Goal: Register for event/course

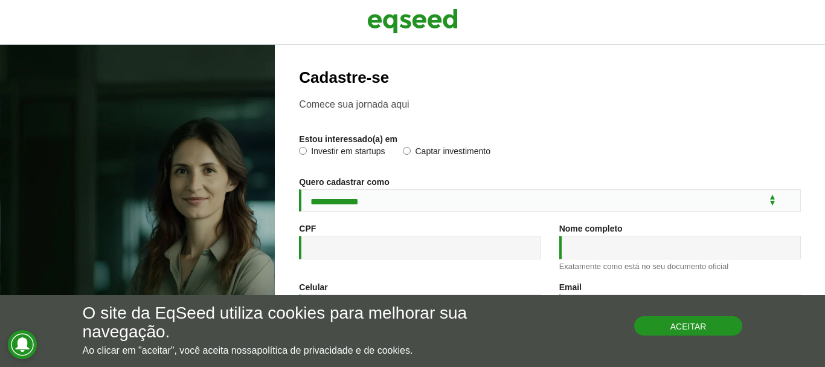
click at [680, 334] on button "Aceitar" at bounding box center [688, 325] width 109 height 19
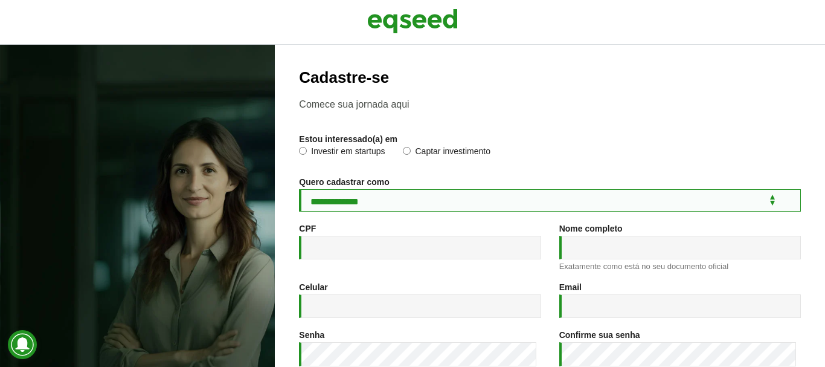
click at [428, 199] on select "**********" at bounding box center [550, 200] width 502 height 22
select select "***"
click at [299, 189] on select "**********" at bounding box center [550, 200] width 502 height 22
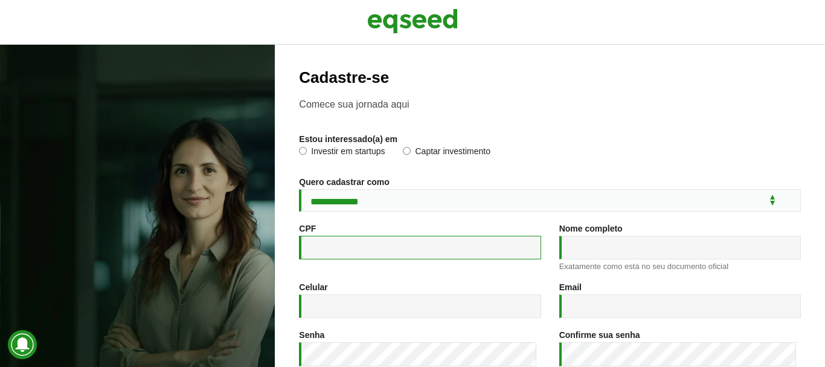
click at [377, 250] on input "CPF *" at bounding box center [420, 248] width 242 height 24
type input "**********"
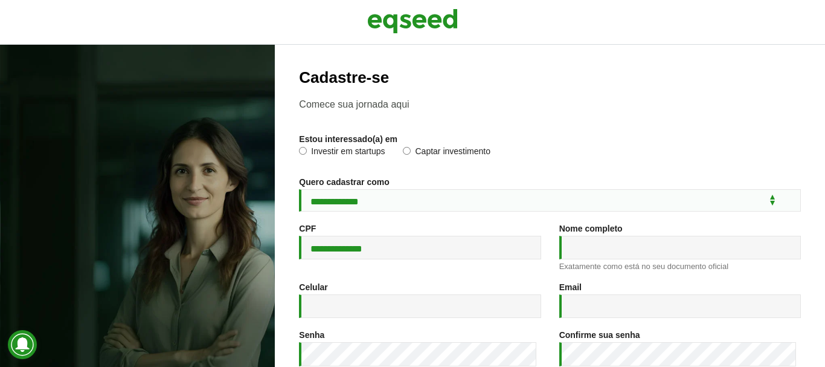
click at [359, 151] on label "Investir em startups" at bounding box center [342, 153] width 86 height 12
click at [578, 250] on input "Nome completo *" at bounding box center [680, 248] width 242 height 24
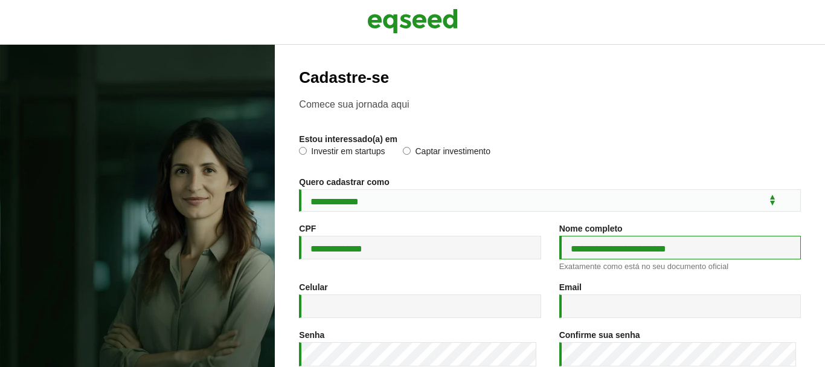
type input "**********"
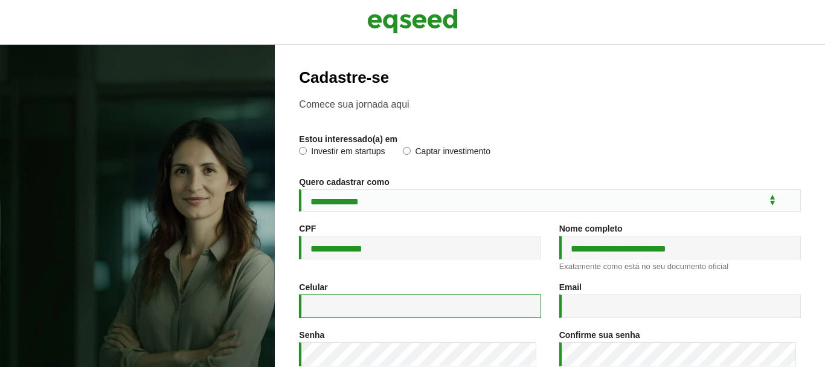
click at [416, 312] on input "Celular *" at bounding box center [420, 306] width 242 height 24
type input "**********"
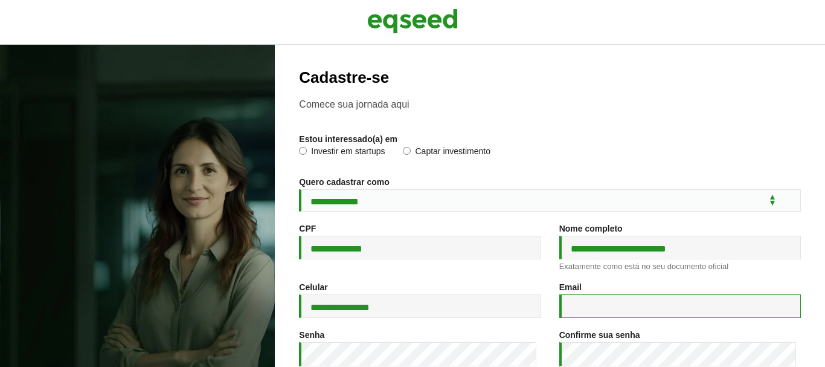
click at [632, 315] on input "Email *" at bounding box center [680, 306] width 242 height 24
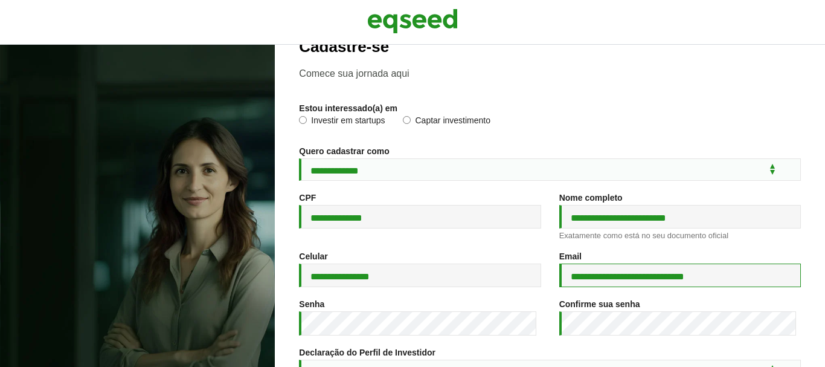
scroll to position [60, 0]
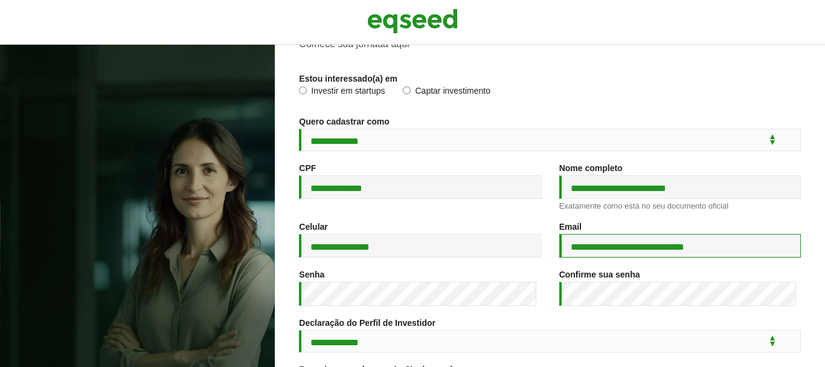
type input "**********"
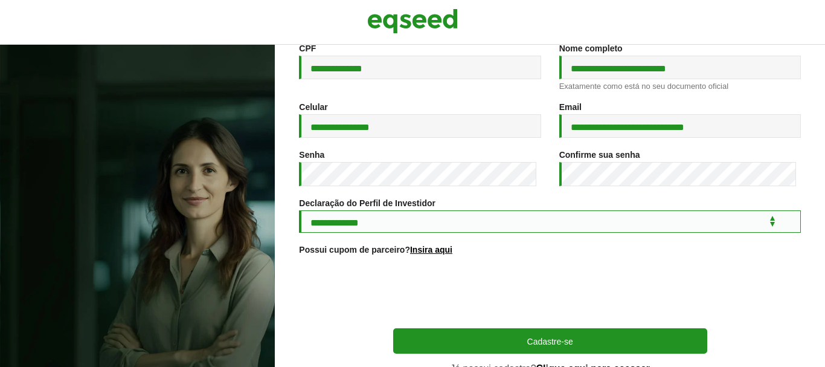
scroll to position [181, 0]
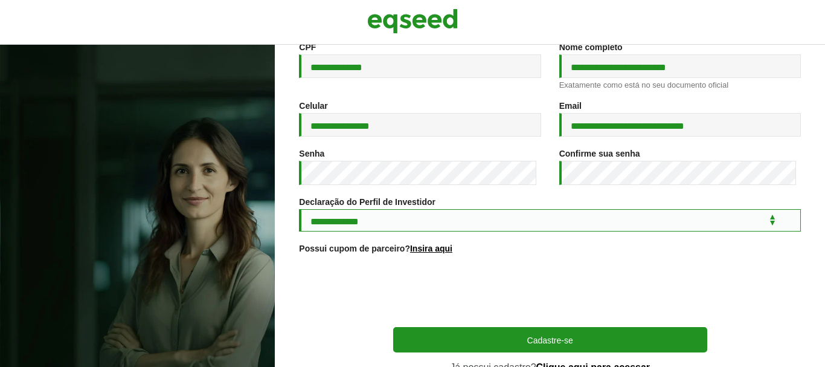
click at [394, 223] on select "**********" at bounding box center [550, 220] width 502 height 22
select select "***"
click at [299, 211] on select "**********" at bounding box center [550, 220] width 502 height 22
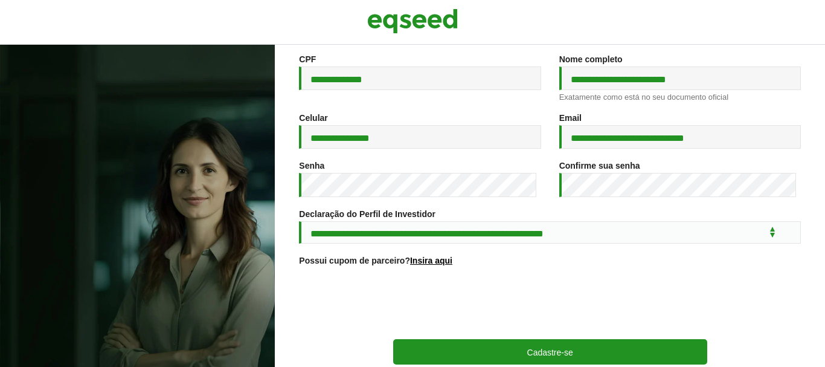
scroll to position [242, 0]
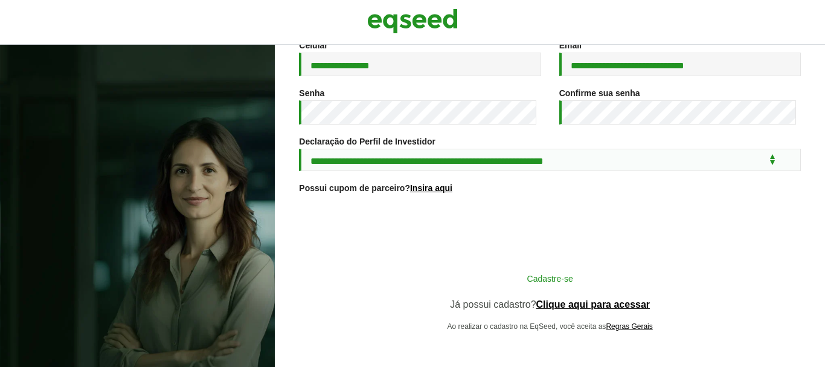
click at [561, 282] on button "Cadastre-se" at bounding box center [550, 277] width 314 height 23
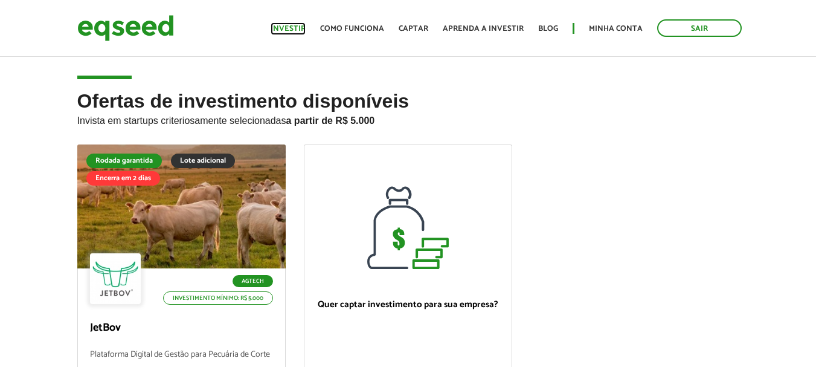
click at [299, 28] on link "Investir" at bounding box center [288, 29] width 35 height 8
click at [611, 132] on h2 "Ofertas de investimento disponíveis Invista em startups criteriosamente selecio…" at bounding box center [408, 118] width 662 height 54
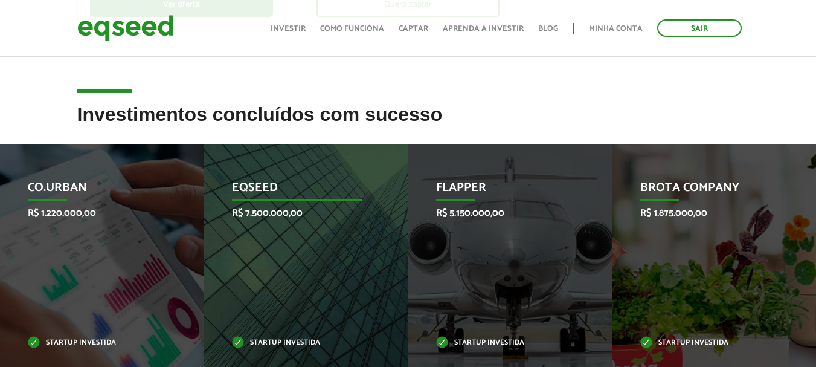
scroll to position [423, 0]
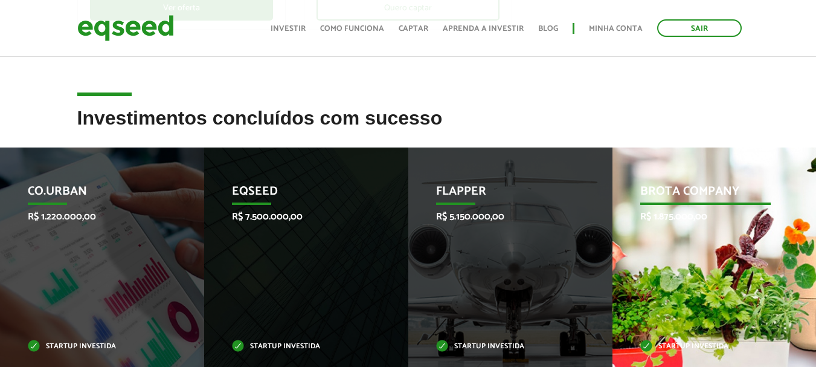
click at [675, 265] on div "Brota Company R$ 1.875.000,00 Startup investida" at bounding box center [706, 267] width 186 height 240
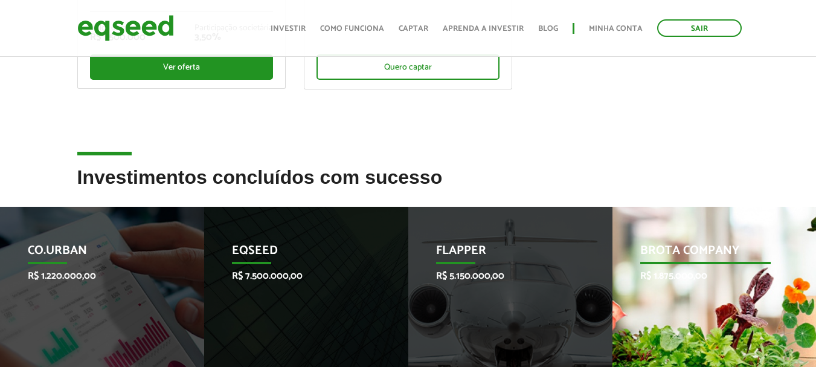
scroll to position [363, 0]
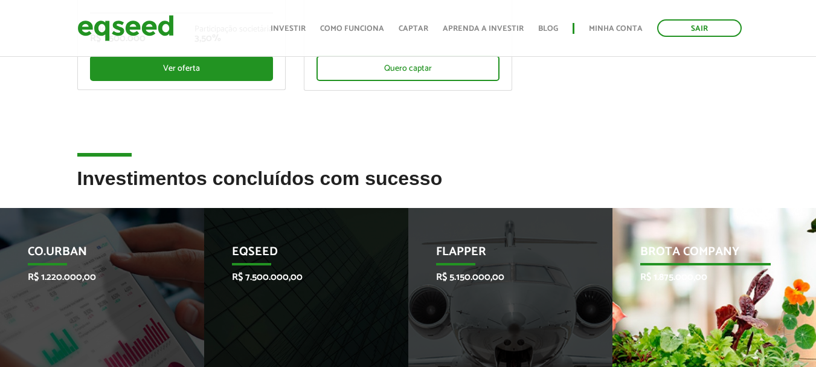
click at [708, 288] on div "Brota Company R$ 1.875.000,00 Startup investida" at bounding box center [706, 328] width 186 height 240
click at [711, 256] on p "Brota Company" at bounding box center [705, 255] width 131 height 21
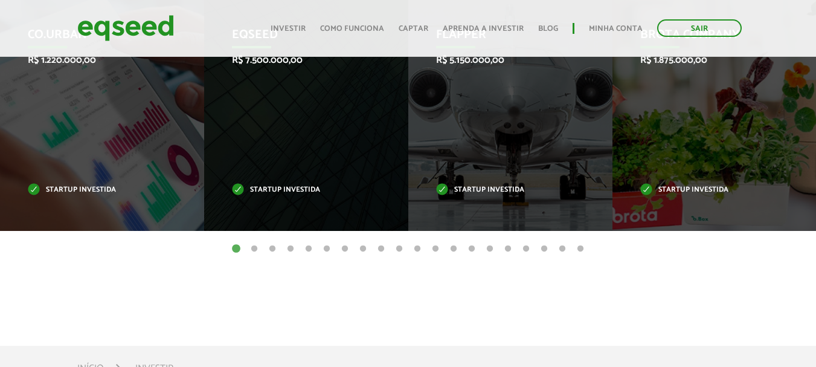
scroll to position [584, 0]
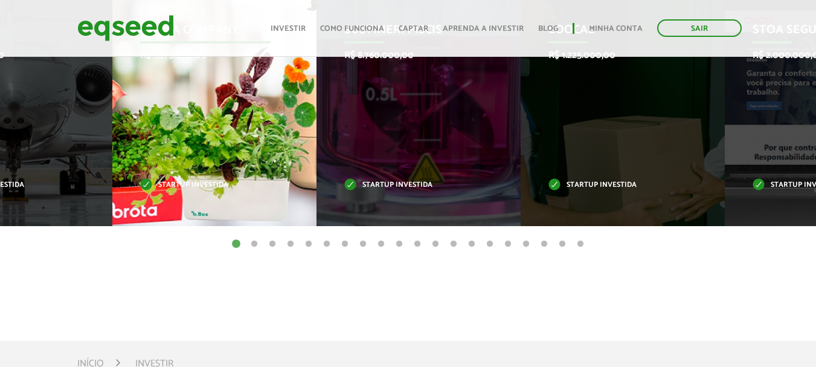
drag, startPoint x: 777, startPoint y: 131, endPoint x: 277, endPoint y: 134, distance: 500.3
click at [277, 134] on div "Brota Company R$ 1.875.000,00 Startup investida" at bounding box center [205, 106] width 186 height 240
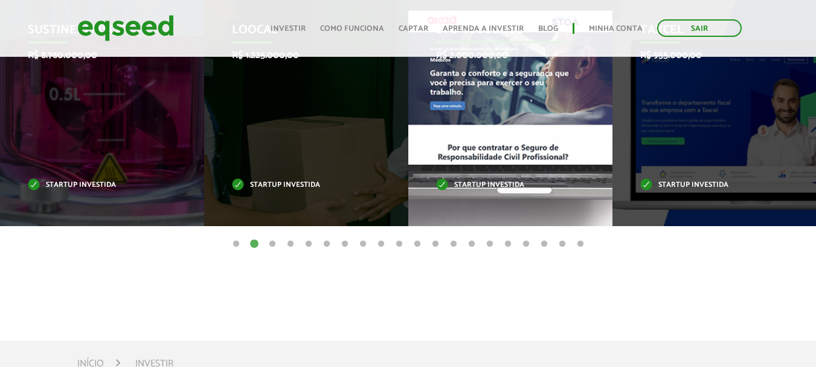
scroll to position [463, 0]
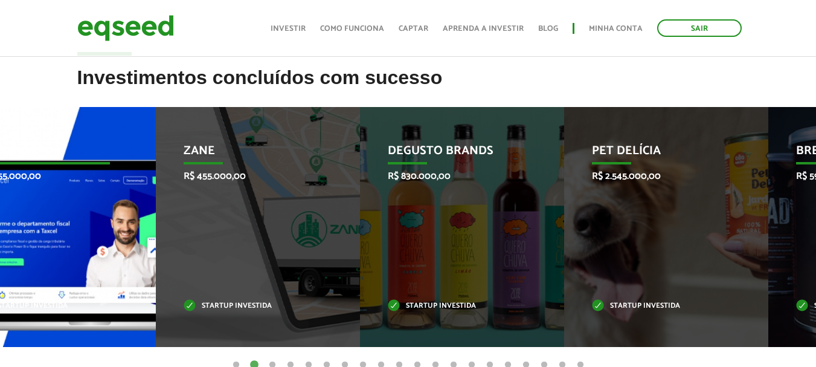
drag, startPoint x: 775, startPoint y: 221, endPoint x: 114, endPoint y: 218, distance: 661.0
click at [114, 218] on div "Taxcel R$ 955.000,00 Startup investida" at bounding box center [45, 227] width 186 height 240
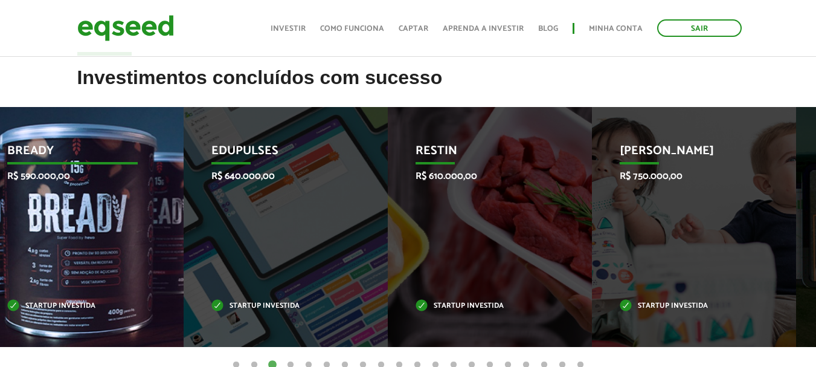
drag, startPoint x: 708, startPoint y: 220, endPoint x: 75, endPoint y: 214, distance: 633.2
click at [75, 214] on div "Bready R$ 590.000,00 Startup investida" at bounding box center [72, 227] width 186 height 240
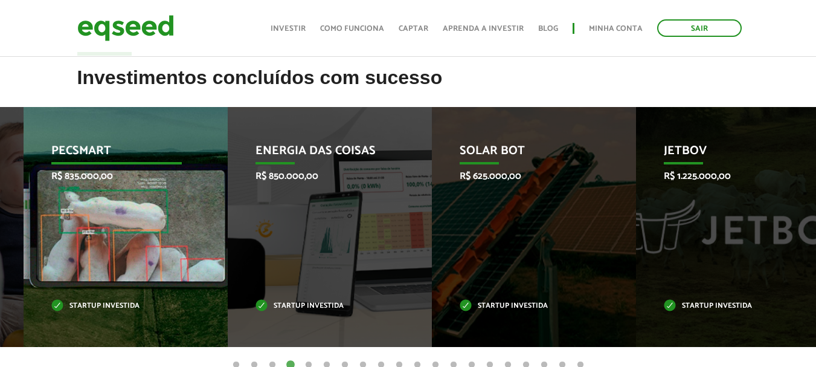
drag, startPoint x: 723, startPoint y: 221, endPoint x: 134, endPoint y: 219, distance: 589.1
click at [134, 219] on div "Pecsmart R$ 835.000,00 Startup investida" at bounding box center [117, 227] width 186 height 240
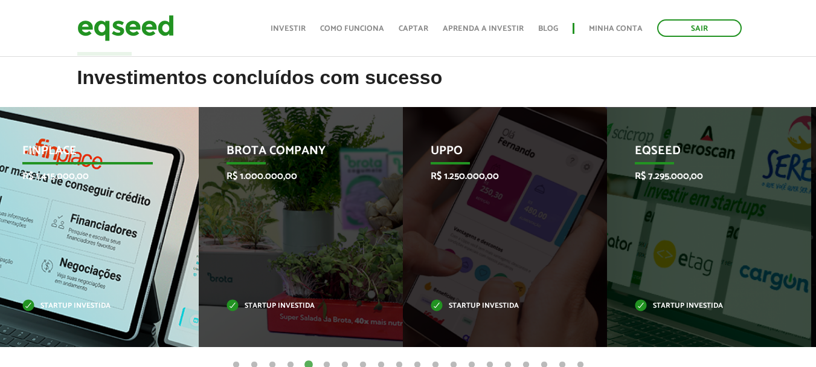
drag, startPoint x: 714, startPoint y: 219, endPoint x: 95, endPoint y: 217, distance: 618.1
click at [95, 217] on div "Finplace R$ 1.415.000,00 Startup investida" at bounding box center [88, 227] width 186 height 240
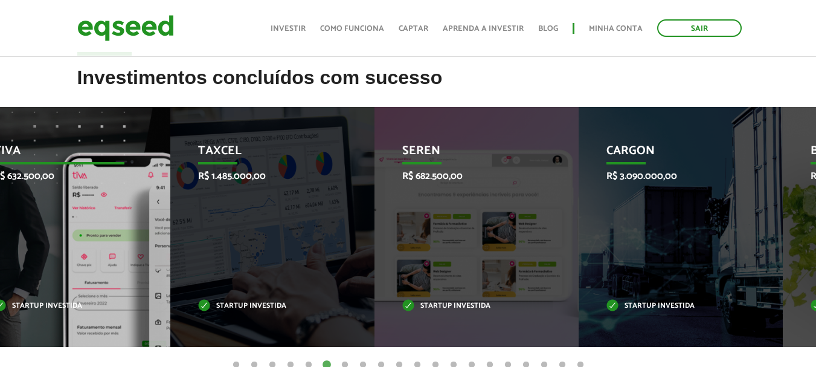
drag, startPoint x: 680, startPoint y: 210, endPoint x: 33, endPoint y: 205, distance: 646.5
click at [33, 205] on div "Tiva R$ 632.500,00 Startup investida" at bounding box center [59, 227] width 186 height 240
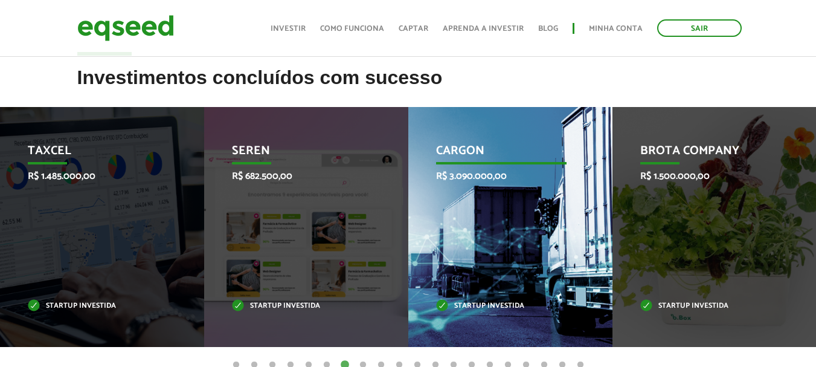
click at [480, 205] on div "CargOn R$ 3.090.000,00 Startup investida" at bounding box center [501, 227] width 186 height 240
click at [501, 218] on div "CargOn R$ 3.090.000,00 Startup investida" at bounding box center [501, 227] width 186 height 240
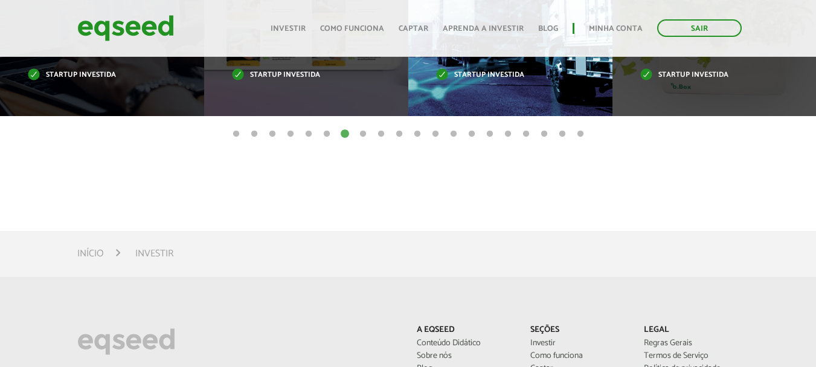
scroll to position [766, 0]
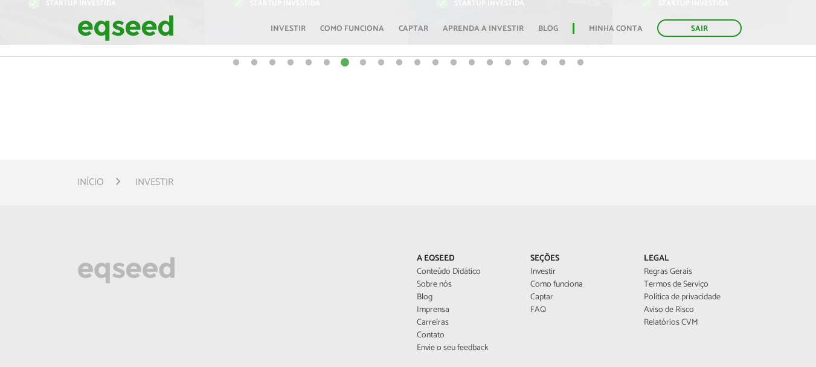
click at [147, 184] on li "Investir" at bounding box center [154, 182] width 38 height 16
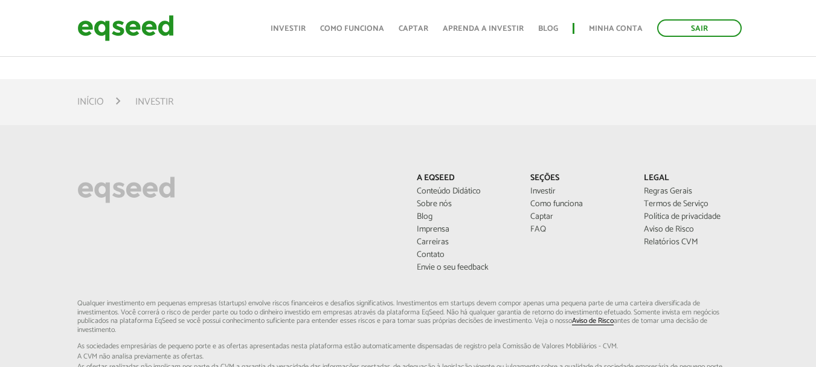
scroll to position [826, 0]
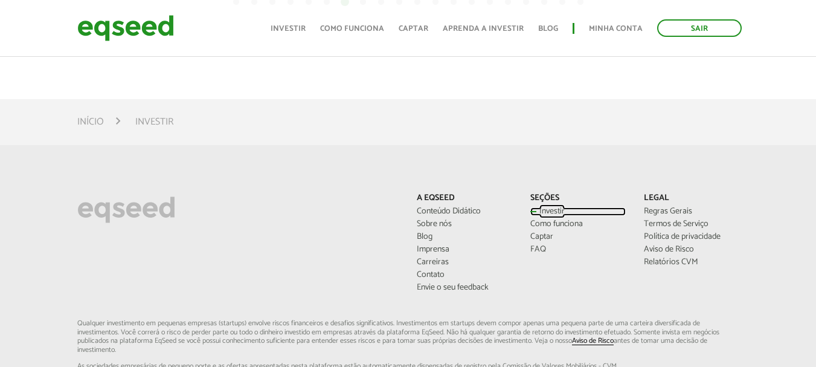
click at [544, 210] on link "Investir" at bounding box center [577, 211] width 95 height 8
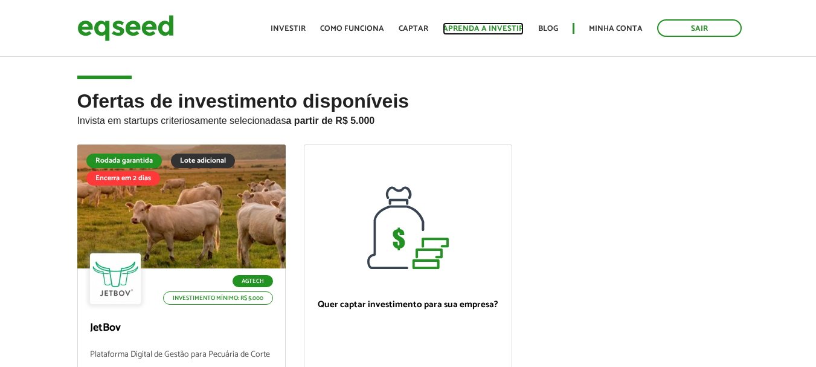
click at [496, 25] on link "Aprenda a investir" at bounding box center [483, 29] width 81 height 8
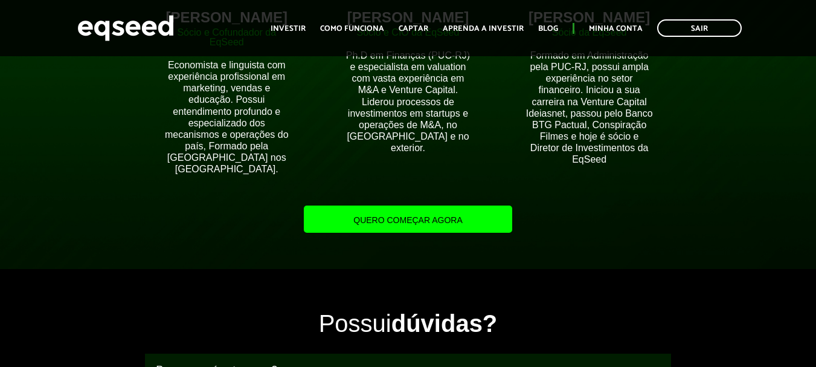
scroll to position [1390, 0]
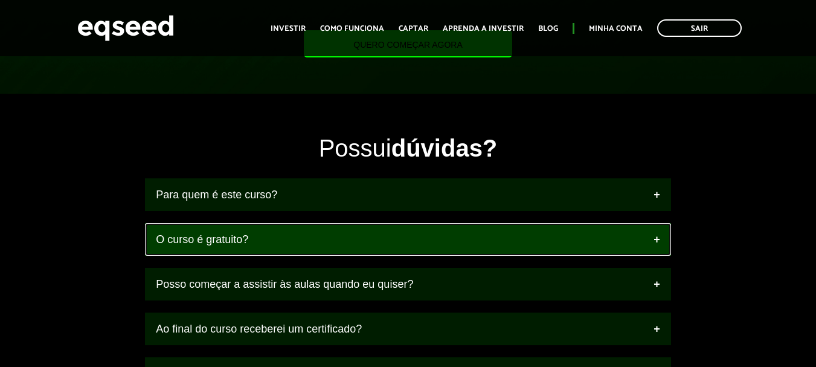
click at [481, 239] on link "O curso é gratuito?" at bounding box center [408, 239] width 526 height 33
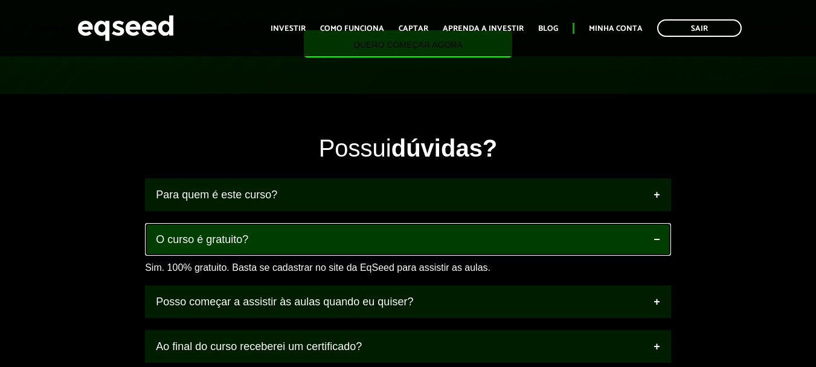
scroll to position [1208, 0]
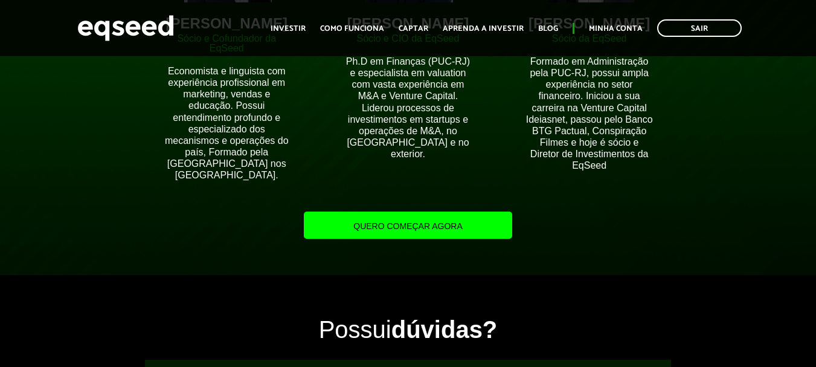
click at [407, 230] on link "Quero começar agora" at bounding box center [408, 224] width 208 height 27
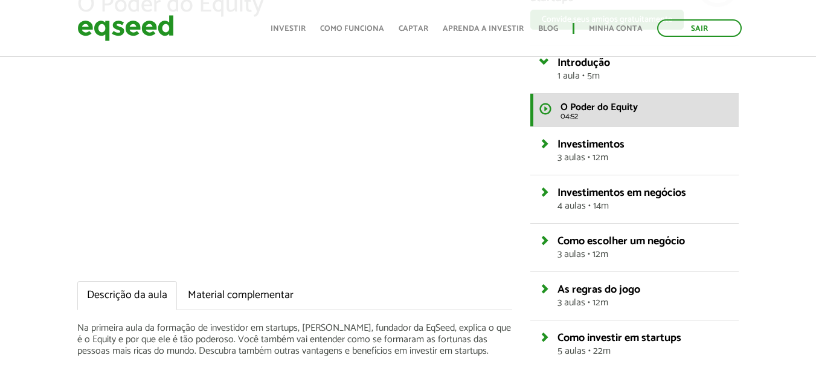
scroll to position [121, 0]
click at [9, 205] on div "Aula 1 O Poder do Equity Descrição da aula Material complementar Na primeira au…" at bounding box center [408, 256] width 816 height 584
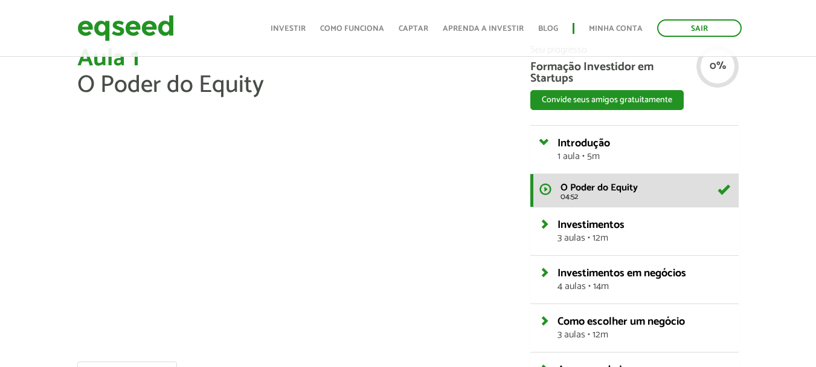
scroll to position [60, 0]
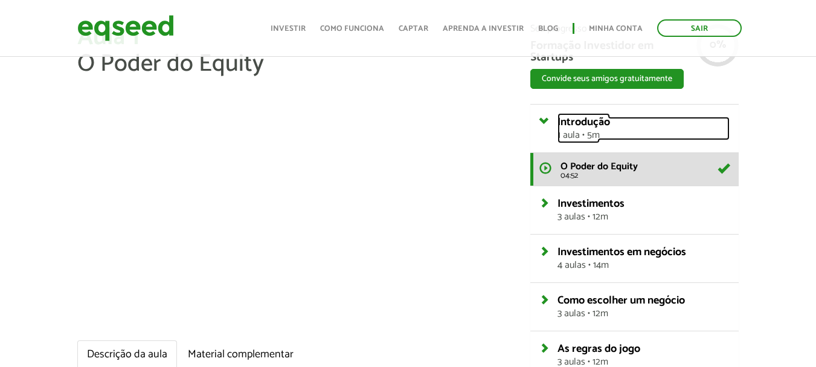
click at [627, 126] on link "Introdução 1 aula • 5m" at bounding box center [644, 129] width 172 height 24
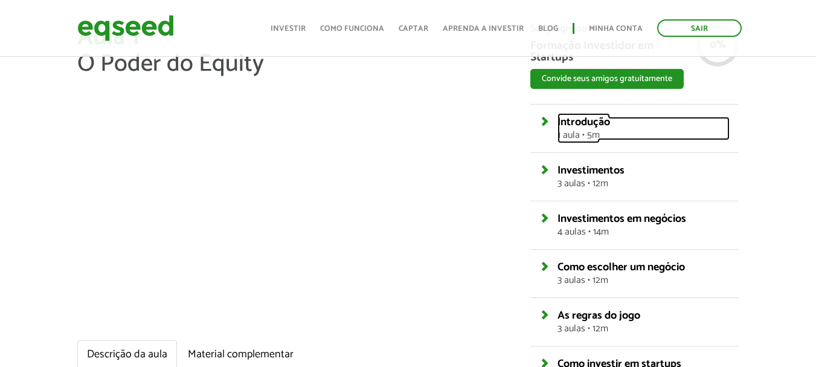
click at [576, 125] on span "Introdução" at bounding box center [584, 122] width 53 height 18
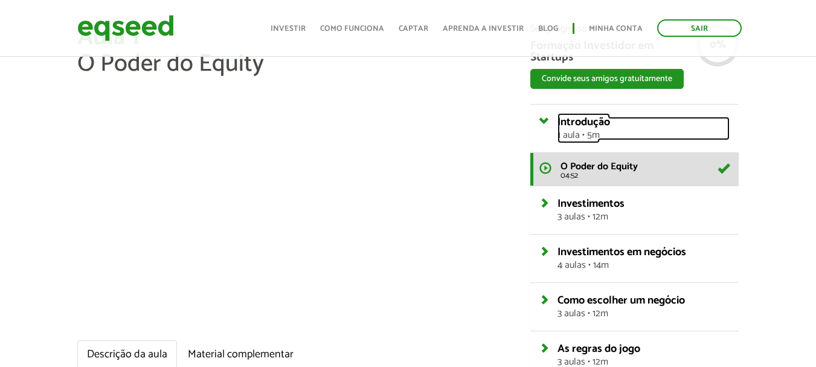
click at [558, 120] on link "Introdução 1 aula • 5m" at bounding box center [644, 129] width 172 height 24
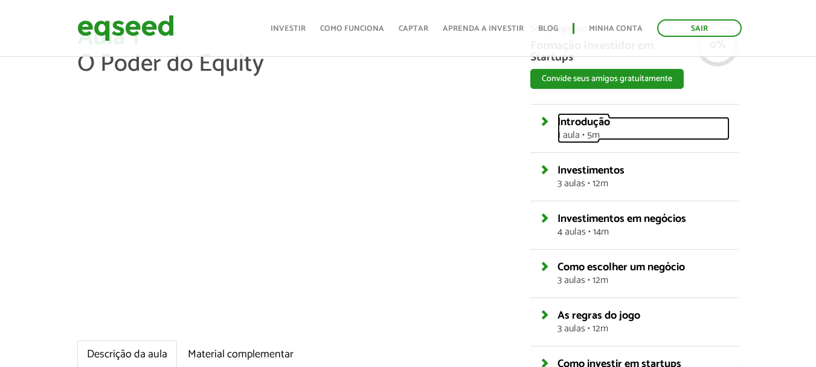
click at [651, 124] on link "Introdução 1 aula • 5m" at bounding box center [644, 129] width 172 height 24
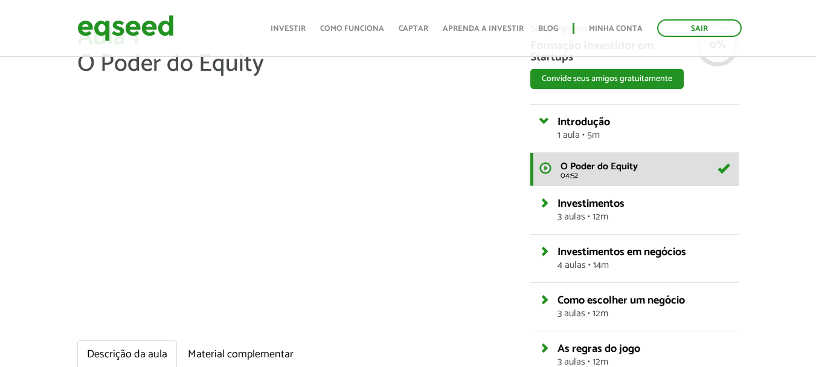
click at [553, 198] on h4 "Investimentos 3 aulas • 12m" at bounding box center [635, 210] width 190 height 24
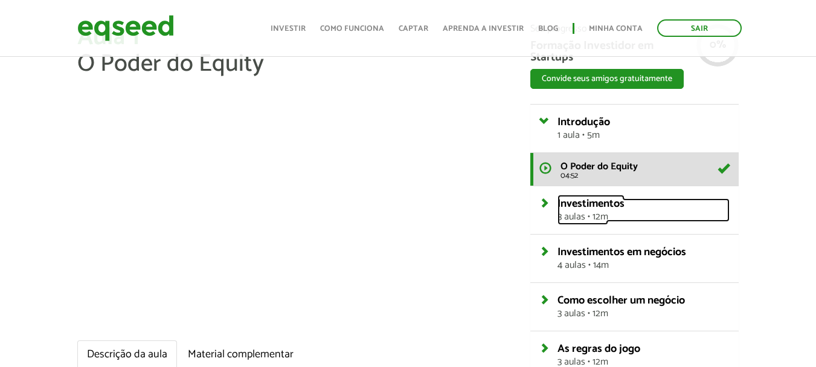
click at [558, 201] on link "Investimentos 3 aulas • 12m" at bounding box center [644, 210] width 172 height 24
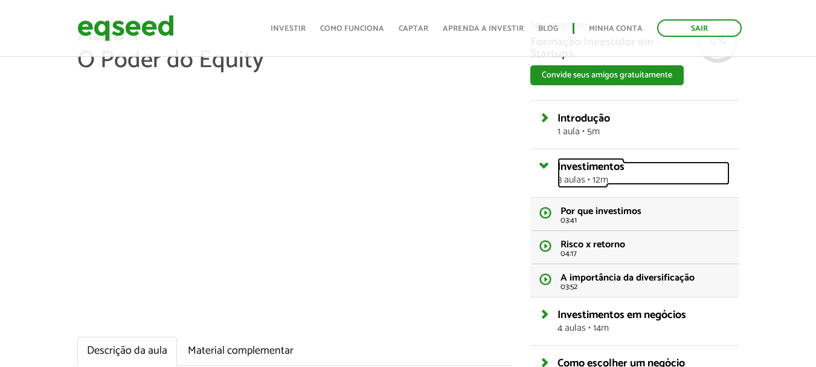
scroll to position [0, 0]
